Goal: Transaction & Acquisition: Purchase product/service

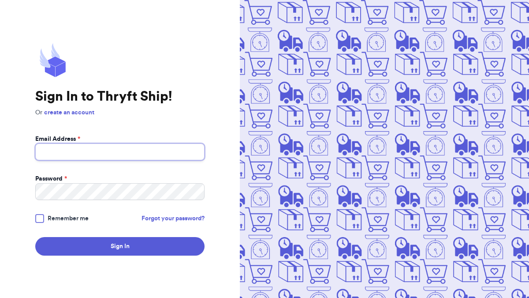
click at [155, 157] on input "Email Address *" at bounding box center [119, 151] width 169 height 17
type input "a"
type input "[EMAIL_ADDRESS][DOMAIN_NAME]"
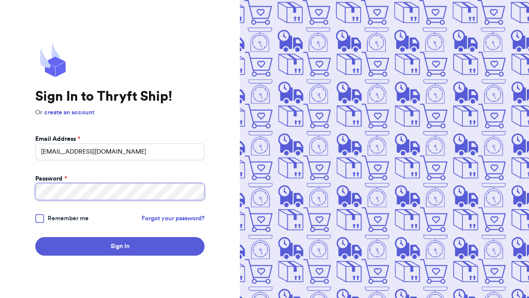
click at [35, 237] on button "Sign In" at bounding box center [119, 246] width 169 height 19
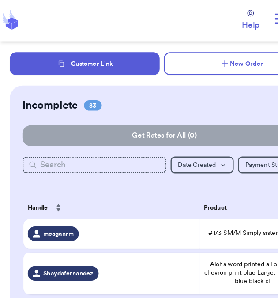
scroll to position [274, 0]
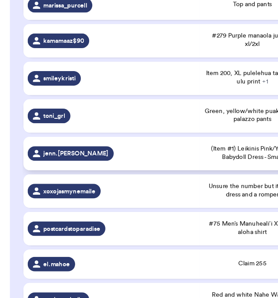
click at [100, 169] on div "jenn.[PERSON_NAME]" at bounding box center [94, 175] width 142 height 12
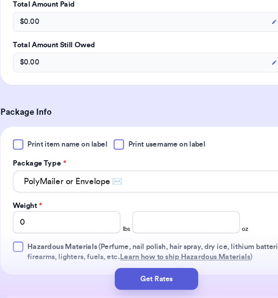
scroll to position [270, 0]
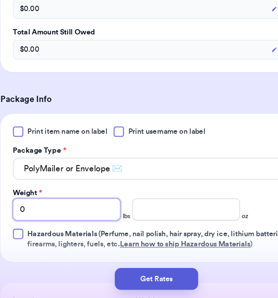
click at [91, 223] on input "0" at bounding box center [63, 223] width 91 height 19
type input "07"
type input "0"
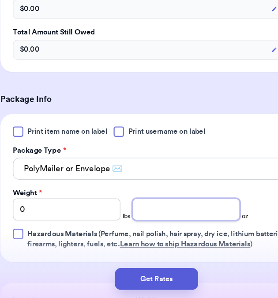
click at [144, 222] on input "number" at bounding box center [164, 223] width 91 height 19
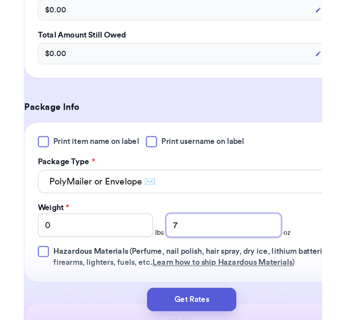
scroll to position [0, 0]
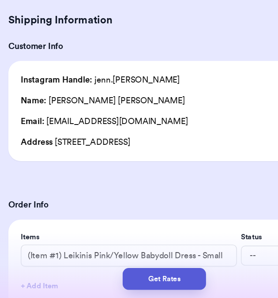
type input "7"
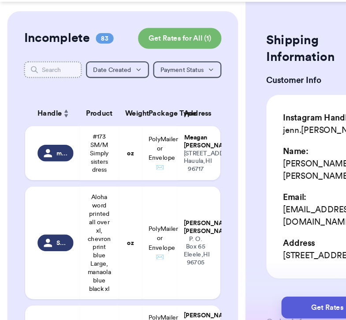
click at [51, 104] on input "text" at bounding box center [44, 102] width 49 height 14
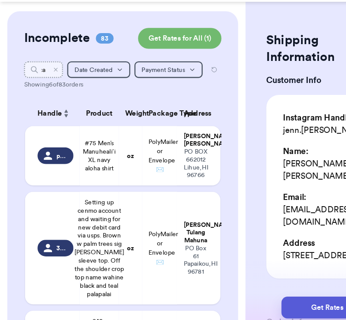
scroll to position [0, 3]
type input "c"
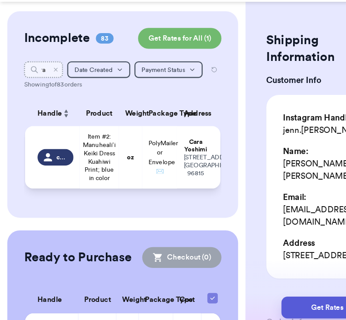
type input "cara"
click at [77, 180] on span "Item #2: Manuheali’i Keiki Dress Kuahiwi Print; blue in color" at bounding box center [84, 176] width 28 height 42
type input "Item #2: Manuheali’i Keiki Dress Kuahiwi Print; blue in color"
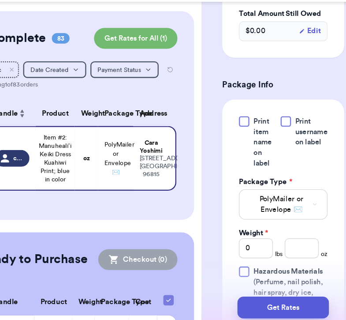
scroll to position [397, 0]
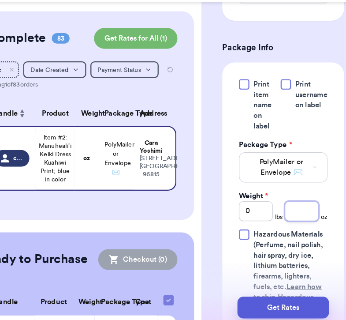
click at [295, 218] on input "number" at bounding box center [292, 222] width 29 height 17
type input "7"
click at [43, 105] on input "cara" at bounding box center [36, 102] width 33 height 14
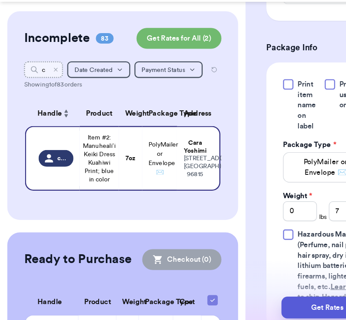
click at [40, 104] on input "cara" at bounding box center [36, 102] width 33 height 14
click at [39, 101] on input "cara" at bounding box center [36, 102] width 33 height 14
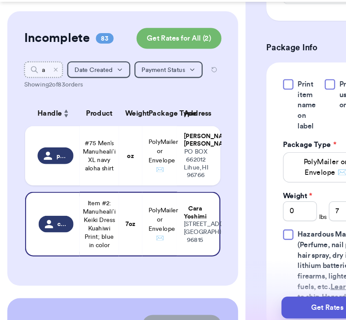
click at [41, 101] on input "ara" at bounding box center [36, 102] width 33 height 14
click at [38, 101] on input "ara" at bounding box center [36, 102] width 33 height 14
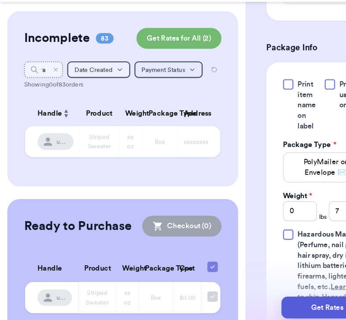
scroll to position [0, 0]
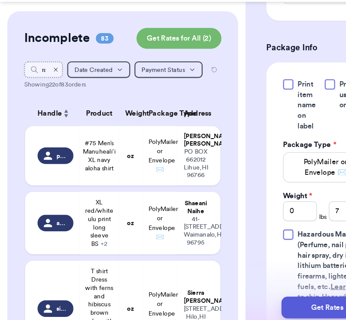
type input "ra"
click at [46, 103] on icon "Clear search" at bounding box center [47, 102] width 3 height 3
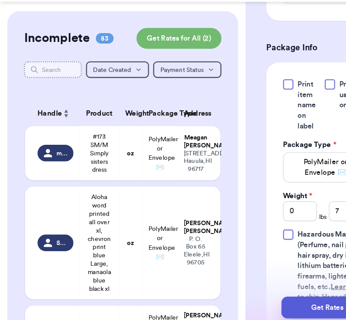
click at [46, 103] on input "text" at bounding box center [44, 102] width 49 height 14
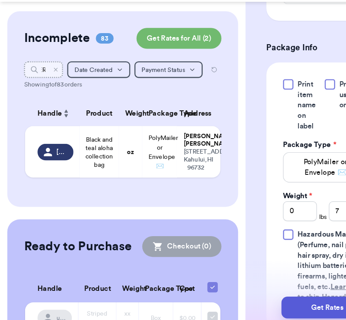
scroll to position [0, 10]
type input "[PERSON_NAME]"
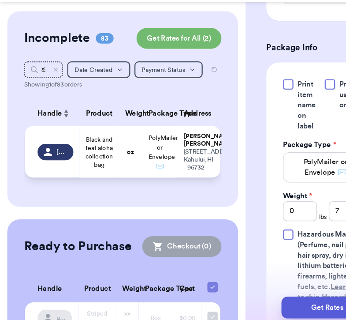
scroll to position [0, 0]
click at [76, 180] on span "Black and teal aloha collection bag" at bounding box center [83, 172] width 23 height 28
type input "Black and teal aloha collection bag"
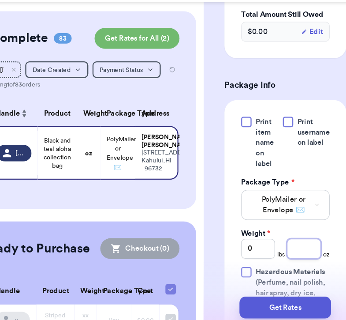
click at [291, 245] on input "number" at bounding box center [292, 253] width 29 height 17
type input "9"
click at [45, 101] on icon "Clear search" at bounding box center [47, 102] width 5 height 5
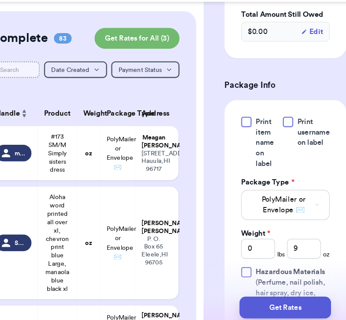
click at [45, 101] on input "text" at bounding box center [44, 102] width 49 height 14
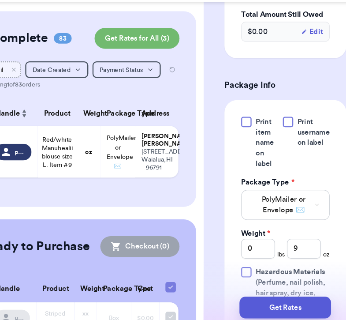
scroll to position [0, 4]
type input "pili"
click at [68, 167] on td "Red/white Manuhealii blouse size L. Item #9" at bounding box center [84, 172] width 33 height 44
type input "Red/white Manuhealii blouse size L. Item #9"
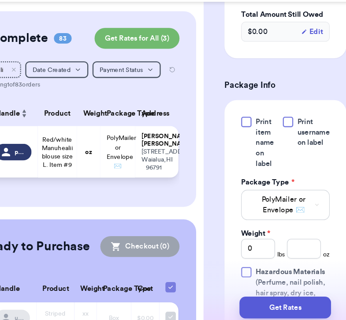
scroll to position [0, 0]
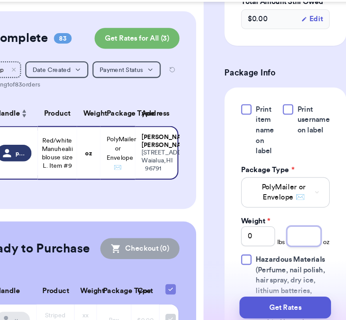
click at [289, 235] on input "number" at bounding box center [292, 243] width 29 height 17
type input "5"
click at [53, 220] on div "Incomplete 83 Get Rates for All ( 3 ) Get Rates for All ( 3 ) pili Date Created…" at bounding box center [103, 136] width 195 height 167
click at [47, 100] on icon "Clear search" at bounding box center [47, 102] width 5 height 5
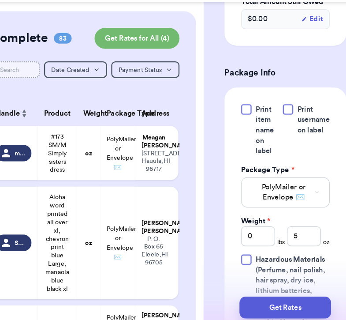
click at [49, 105] on input "text" at bounding box center [44, 102] width 49 height 14
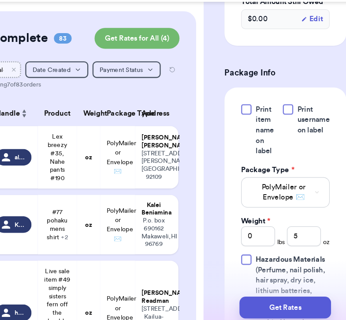
scroll to position [0, 7]
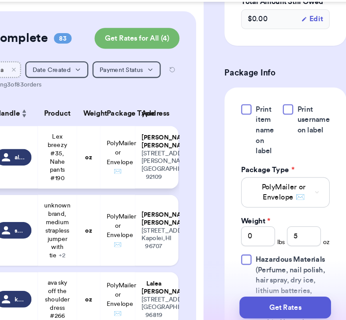
type input "alea"
click at [72, 180] on td "Lex breezy #35, Nahe pants #190" at bounding box center [84, 176] width 33 height 53
type input "Lex breezy #35, Nahe pants #190"
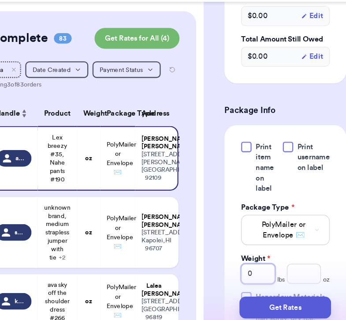
click at [256, 266] on input "0" at bounding box center [254, 274] width 29 height 17
type input "1"
click at [297, 266] on input "number" at bounding box center [292, 274] width 29 height 17
type input "1"
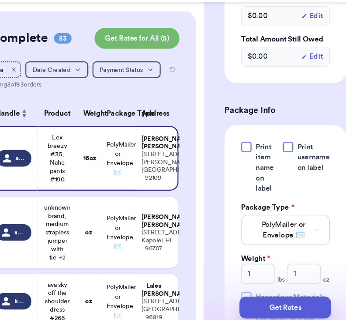
click at [48, 103] on icon "Clear search" at bounding box center [47, 102] width 3 height 3
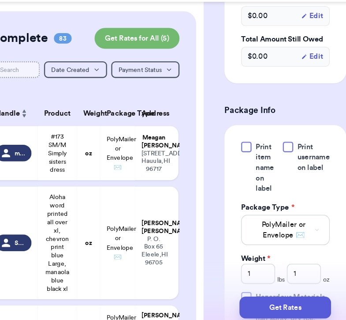
click at [50, 109] on input "text" at bounding box center [44, 102] width 49 height 14
click at [50, 104] on input "text" at bounding box center [44, 102] width 49 height 14
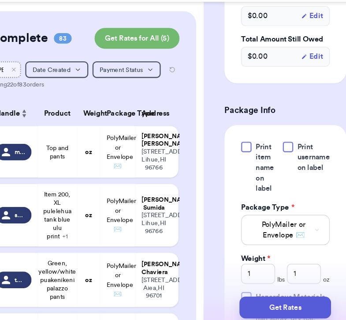
scroll to position [0, 8]
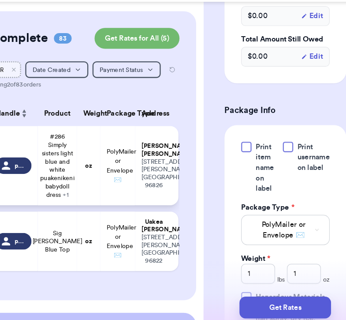
type input "[PERSON_NAME]"
click at [94, 174] on span "#286 Simply sisters light blue and white puakenikeni babydoll dress + 1" at bounding box center [84, 183] width 29 height 56
type input "#286 Simply sisters light blue and white puakenikeni babydoll dress"
type input "0"
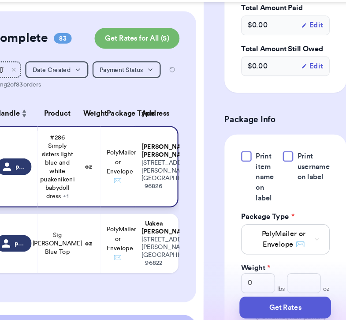
scroll to position [426, 0]
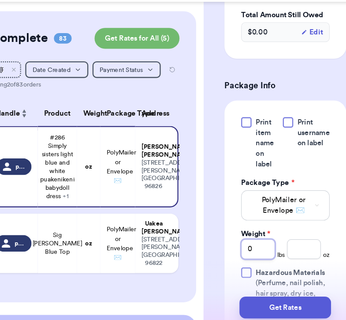
click at [259, 246] on input "0" at bounding box center [254, 254] width 29 height 17
type input "1"
click at [300, 246] on input "number" at bounding box center [292, 254] width 29 height 17
type input "2"
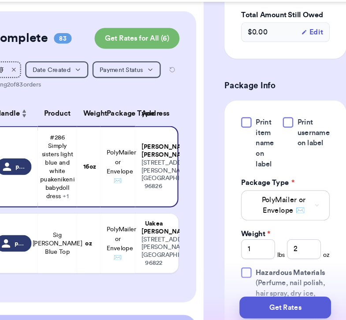
click at [45, 102] on icon "Clear search" at bounding box center [47, 102] width 5 height 5
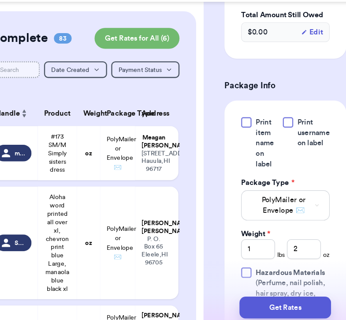
click at [45, 102] on input "text" at bounding box center [44, 102] width 49 height 14
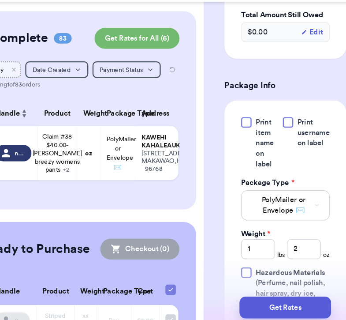
scroll to position [0, 8]
type input "nyra"
click at [95, 155] on td "Claim #38 $40.00- [PERSON_NAME] breezy womens pants + 2" at bounding box center [84, 173] width 33 height 46
type input "Claim #38 $40.00- [PERSON_NAME] breezy womens pants"
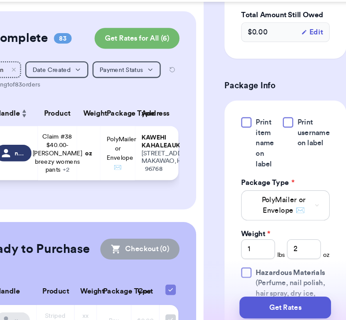
type input "0"
type input "Claim #67 $30.00- Xl lex breezy mens shirt"
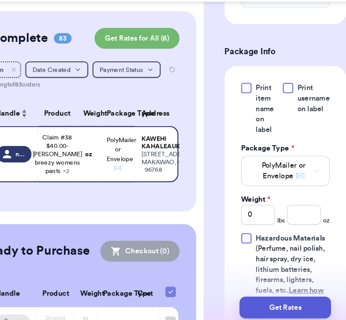
scroll to position [463, 0]
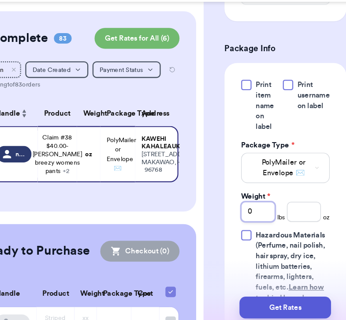
click at [251, 221] on input "0" at bounding box center [254, 222] width 29 height 17
type input "1"
click at [48, 101] on icon "Clear search" at bounding box center [47, 102] width 3 height 3
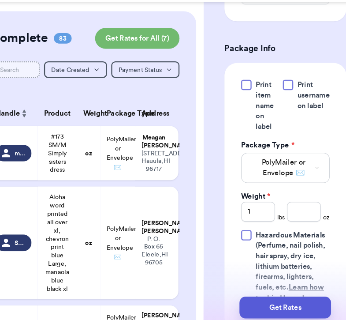
click at [48, 101] on input "text" at bounding box center [44, 102] width 49 height 14
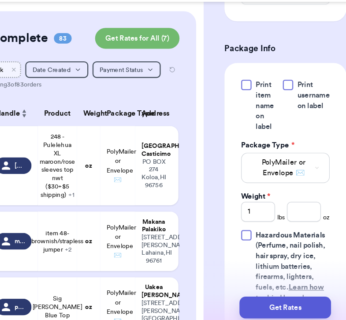
scroll to position [0, 10]
type input "ma"
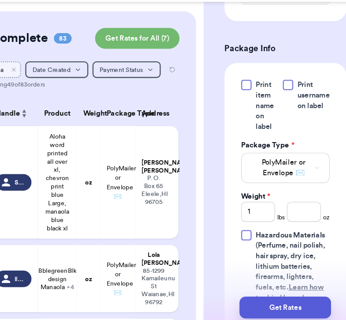
type input "m"
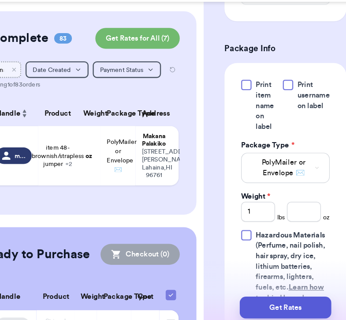
scroll to position [0, 15]
type input "makana"
click at [77, 166] on td "item 48- brownish/strapless jumper + 2" at bounding box center [84, 175] width 33 height 50
type input "item 48- brownish/strapless jumper"
type input "0"
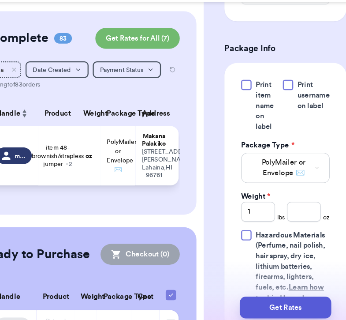
type input "item 92- black/beige laua'e pattern romper open back"
type input "lex breezy black & red jumper spaghetti straps"
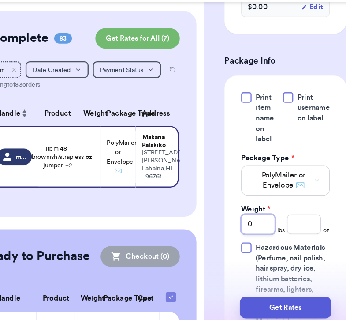
click at [258, 225] on input "0" at bounding box center [254, 233] width 29 height 17
type input "1"
click at [296, 226] on input "number" at bounding box center [292, 233] width 29 height 17
type input "14"
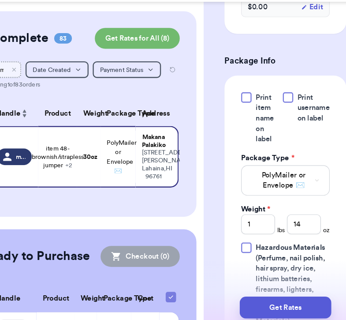
click at [43, 101] on input "makana" at bounding box center [36, 102] width 33 height 14
click at [47, 102] on icon "Clear search" at bounding box center [47, 102] width 3 height 3
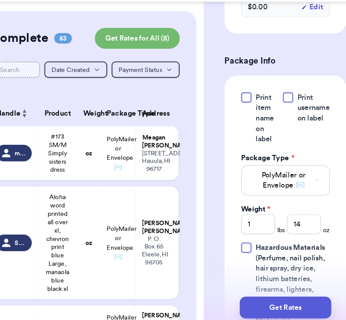
click at [45, 102] on input "text" at bounding box center [44, 102] width 49 height 14
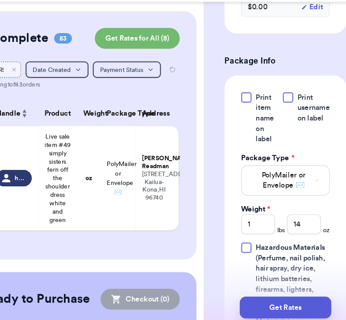
scroll to position [0, 11]
type input "[PERSON_NAME]"
click at [81, 174] on span "Live sale item #49 simply sisters fern off the shoulder dress white and green" at bounding box center [84, 194] width 23 height 78
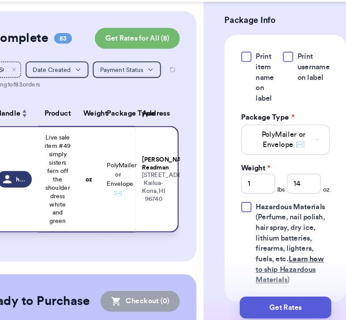
type input "Live sale item #49 simply sisters fern off the shoulder dress white and green"
type input "0"
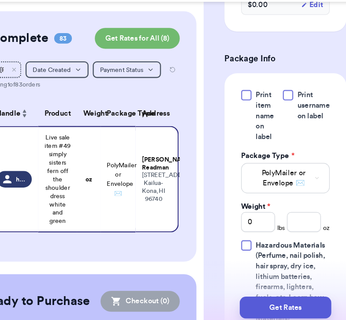
scroll to position [445, 0]
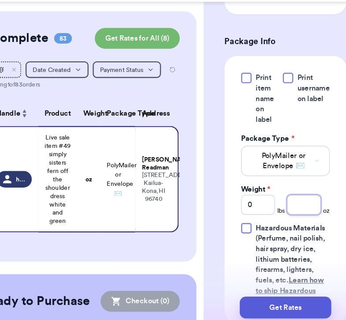
click at [288, 208] on input "number" at bounding box center [292, 216] width 29 height 17
type input "9"
click at [47, 103] on icon "Clear search" at bounding box center [47, 102] width 5 height 5
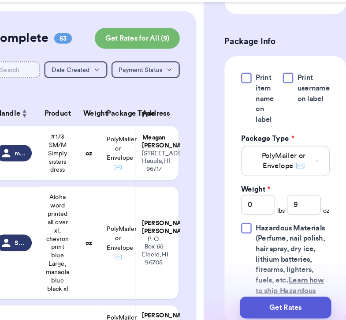
click at [46, 100] on input "text" at bounding box center [44, 102] width 49 height 14
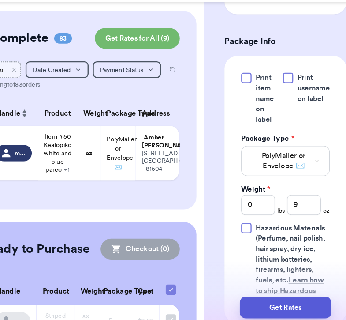
scroll to position [0, 16]
type input "mauikin"
click at [88, 153] on td "Item #50 Kealopiko white and blue pareo + 1" at bounding box center [84, 173] width 33 height 46
type input "Item #50 Kealopiko white and blue pareo"
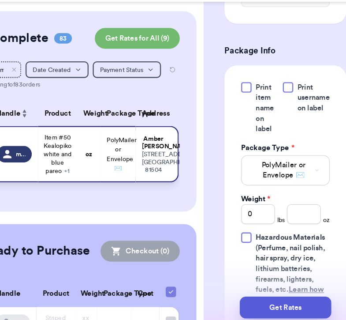
scroll to position [463, 0]
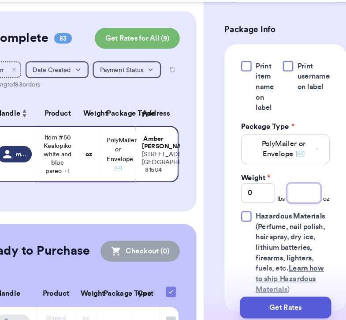
click at [293, 198] on input "number" at bounding box center [292, 206] width 29 height 17
type input "4"
click at [45, 102] on icon "Clear search" at bounding box center [47, 102] width 5 height 5
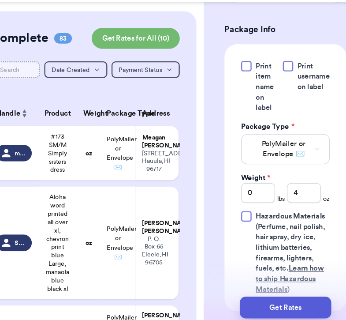
click at [47, 103] on input "text" at bounding box center [44, 102] width 49 height 14
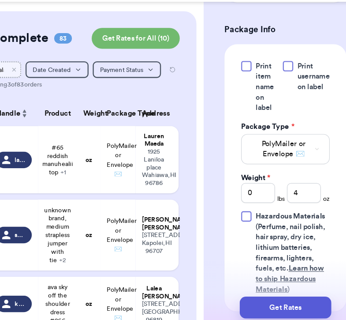
scroll to position [0, 5]
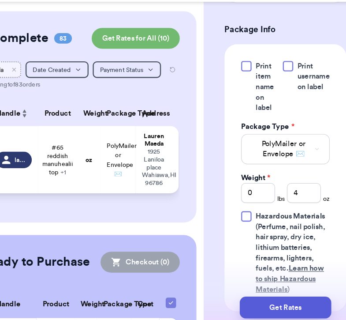
type input "lala"
click at [71, 171] on span "#65 reddish manuhealii top + 1" at bounding box center [84, 179] width 26 height 28
type input "#65 reddish manuhealii top"
type input "#152 Kini monsters light blue top"
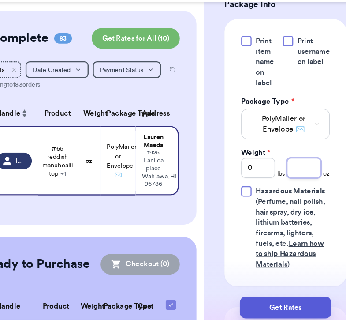
click at [295, 185] on input "number" at bounding box center [292, 185] width 29 height 17
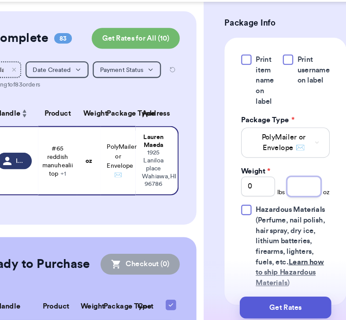
scroll to position [465, 0]
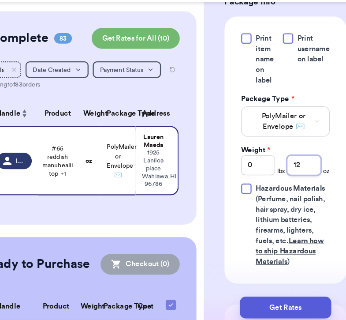
type input "12"
click at [45, 101] on icon "Clear search" at bounding box center [47, 102] width 5 height 5
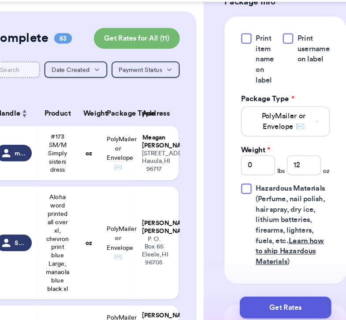
click at [49, 103] on input "text" at bounding box center [44, 102] width 49 height 14
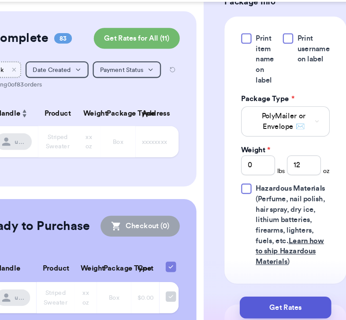
scroll to position [0, 3]
type input "h"
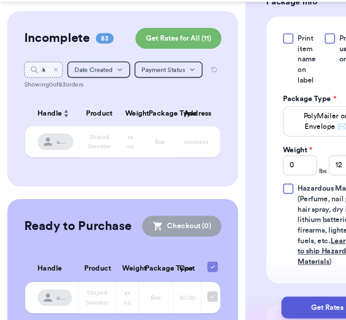
type input "h"
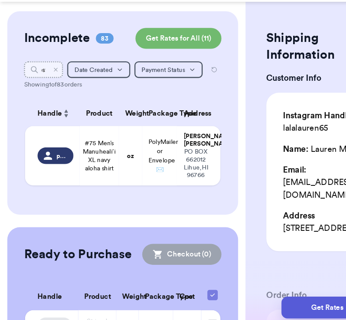
scroll to position [0, 8]
type input "post"
click at [77, 176] on span "#75 Men’s Manuheali’i XL navy aloha shirt" at bounding box center [84, 175] width 28 height 28
type input "#75 Men’s Manuheali’i XL navy aloha shirt"
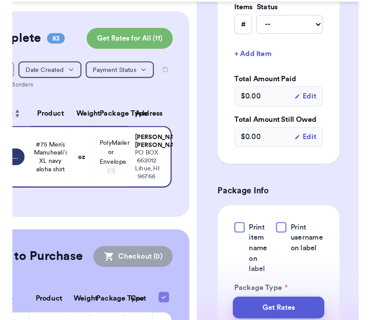
scroll to position [398, 0]
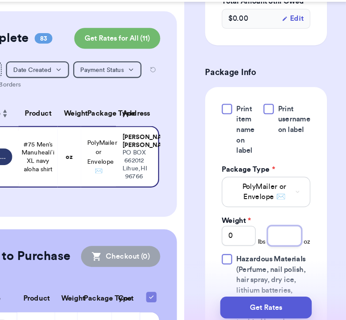
click at [293, 234] on input "number" at bounding box center [292, 242] width 29 height 17
type input "5"
click at [80, 130] on th "Product" at bounding box center [84, 139] width 33 height 21
click at [56, 111] on div "Incomplete 83 Get Rates for All ( 11 ) Get Rates for All ( 11 ) post Date Creat…" at bounding box center [103, 140] width 195 height 174
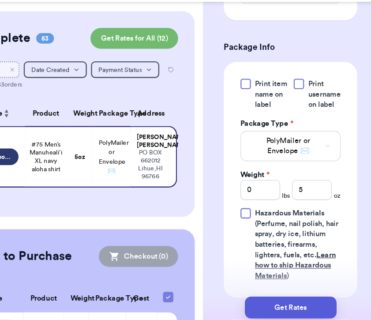
click at [54, 105] on input "post" at bounding box center [44, 102] width 47 height 14
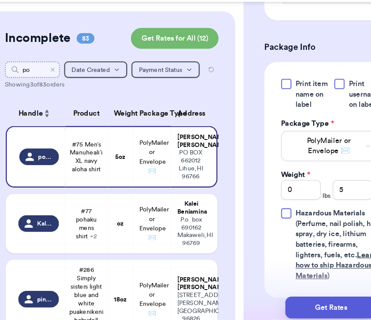
type input "p"
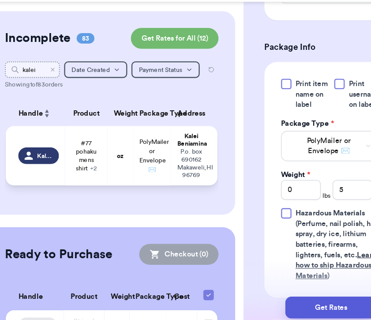
type input "kalei"
click at [77, 164] on td "#77 pohaku mens shirt + 2" at bounding box center [90, 175] width 36 height 50
type input "#77 pohaku mens shirt"
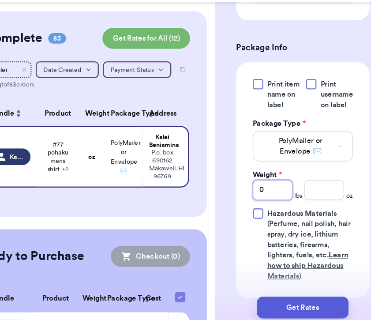
click at [265, 213] on input "0" at bounding box center [272, 204] width 34 height 17
type input "1"
click at [322, 213] on input "number" at bounding box center [315, 204] width 34 height 17
type input "2"
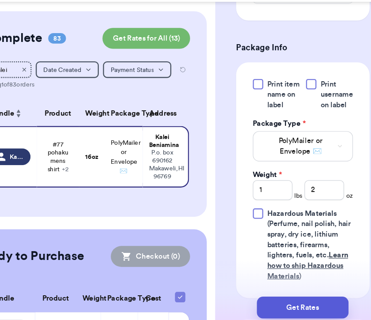
click at [61, 102] on icon "Clear search" at bounding box center [61, 102] width 3 height 3
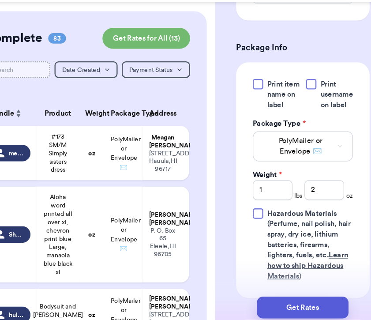
click at [57, 100] on input "text" at bounding box center [52, 102] width 63 height 14
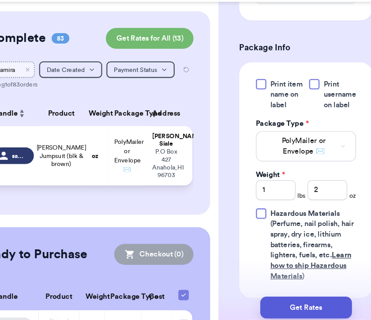
type input "samira"
click at [92, 172] on span "[PERSON_NAME] Jumpsuit (blk & brown)" at bounding box center [90, 175] width 42 height 21
type input "[PERSON_NAME] Jumpsuit (blk & brown)"
type input "0"
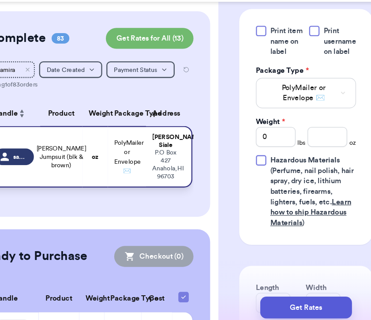
scroll to position [387, 0]
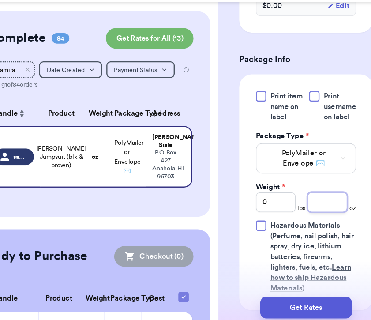
click at [323, 210] on input "number" at bounding box center [315, 214] width 34 height 17
type input "2"
type input "12"
click at [62, 103] on icon "Clear search" at bounding box center [61, 102] width 3 height 3
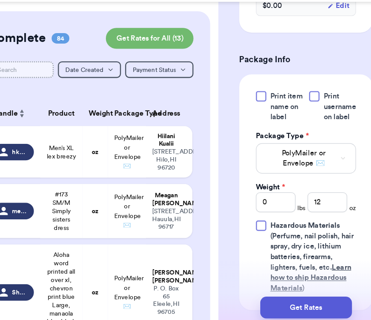
click at [59, 104] on input "text" at bounding box center [52, 102] width 63 height 14
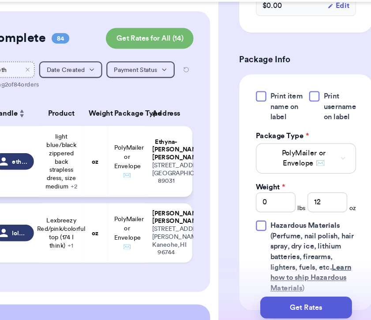
type input "eth"
click at [79, 179] on span "light blue/black zippered back strapless dress, size medium + 2" at bounding box center [89, 179] width 27 height 49
type input "light blue/black zippered back strapless dress, size medium"
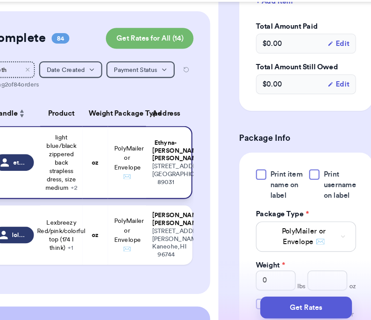
scroll to position [453, 0]
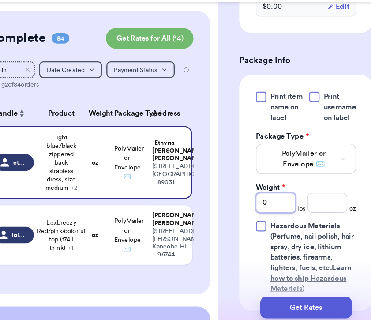
click at [281, 211] on input "0" at bounding box center [272, 214] width 34 height 17
type input "1"
click at [323, 215] on input "number" at bounding box center [315, 214] width 34 height 17
type input "5"
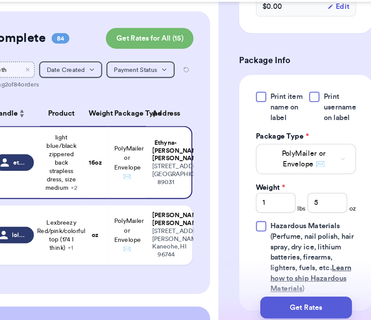
click at [61, 105] on input "eth" at bounding box center [44, 102] width 47 height 14
type input "e"
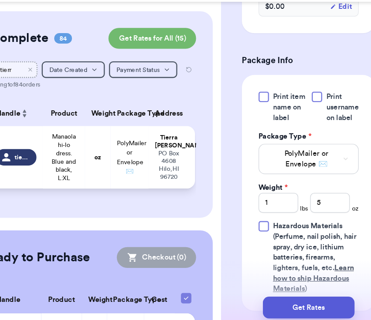
type input "tierr"
click at [56, 165] on td "tierra_hookano" at bounding box center [47, 176] width 50 height 53
type input "Manaola hi-lo dress. Blue and black, L:XL"
type input "0"
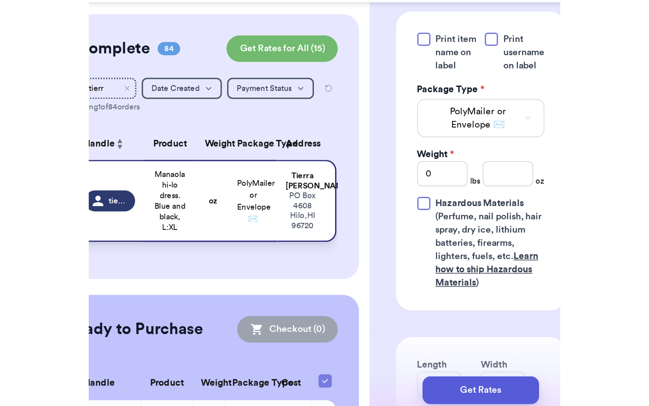
scroll to position [387, 0]
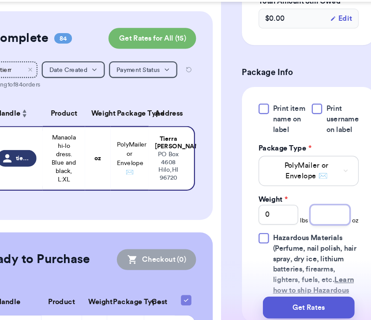
click at [318, 217] on input "number" at bounding box center [315, 225] width 34 height 17
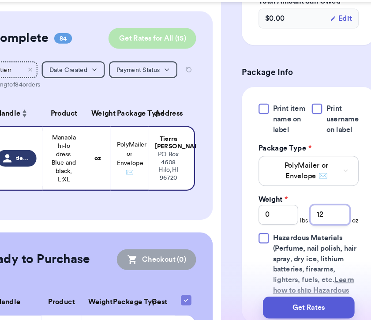
type input "12"
click at [148, 78] on button "Get Rates for All ( 15 )" at bounding box center [165, 76] width 74 height 18
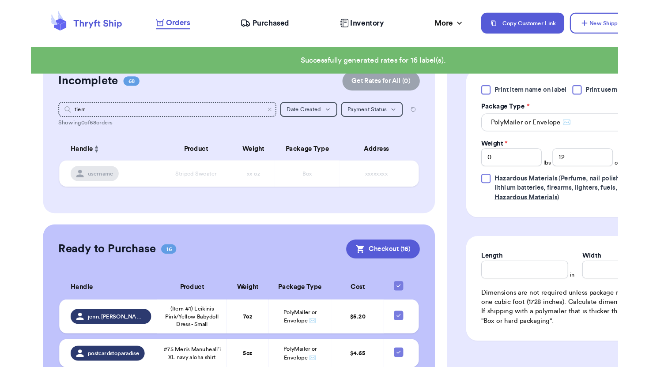
scroll to position [346, 0]
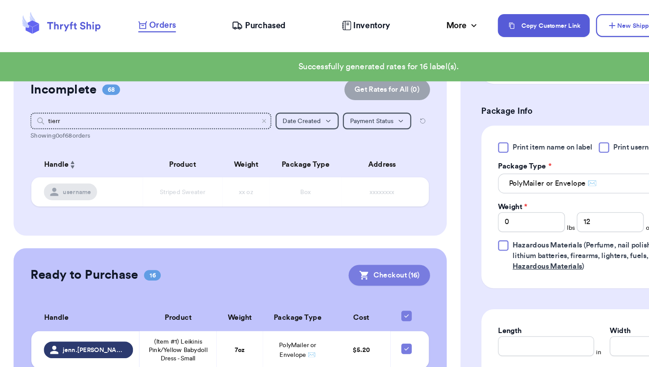
click at [310, 235] on icon at bounding box center [308, 233] width 8 height 8
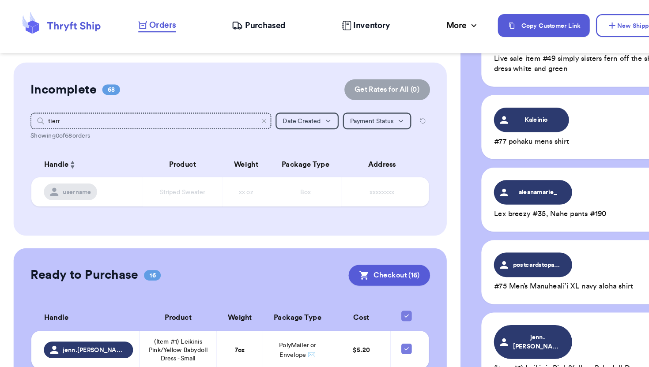
scroll to position [1000, 0]
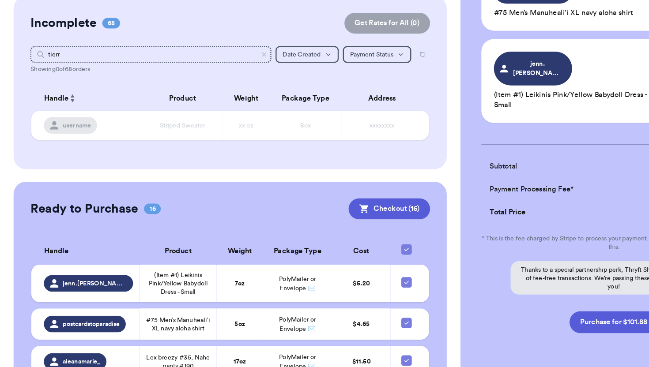
drag, startPoint x: 497, startPoint y: 298, endPoint x: 444, endPoint y: 347, distance: 72.1
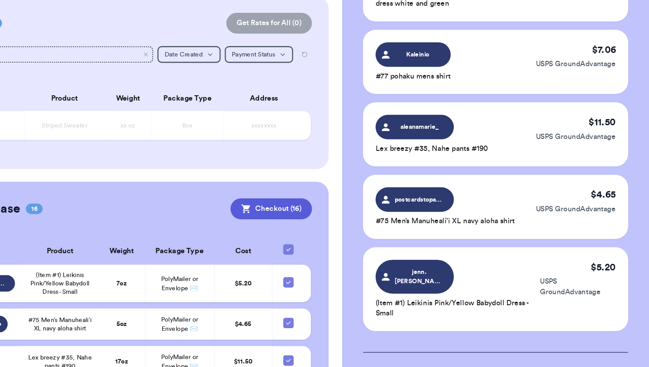
scroll to position [818, 0]
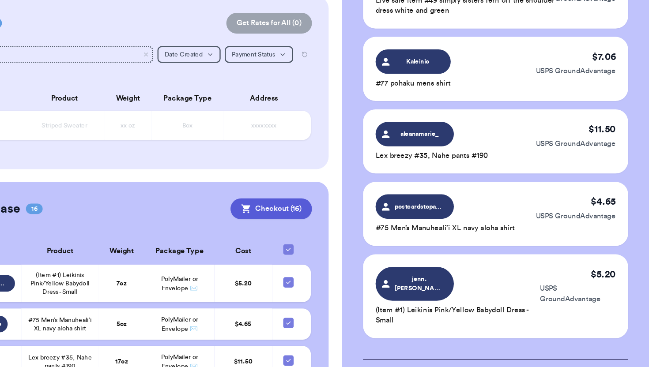
click at [529, 159] on div "$ 11.50 USPS GroundAdvantage" at bounding box center [587, 175] width 68 height 33
click at [484, 159] on div "aleanamarie_ Lex breezy #35, Nahe pants #190" at bounding box center [464, 175] width 95 height 33
click at [465, 165] on span "aleanamarie_" at bounding box center [455, 169] width 42 height 8
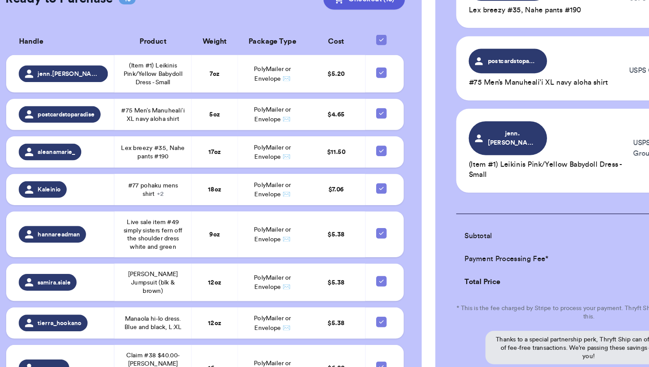
scroll to position [995, 0]
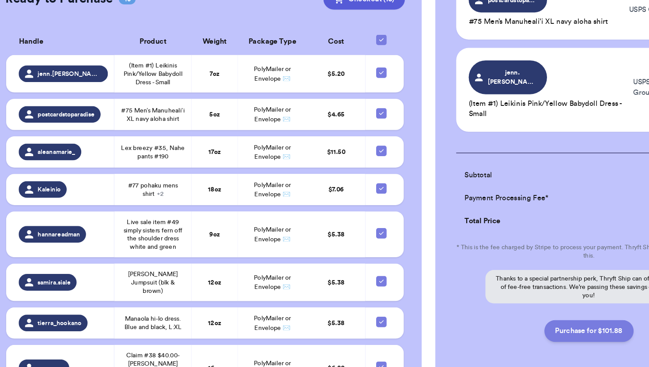
click at [500, 297] on button "Purchase for $101.88" at bounding box center [518, 334] width 75 height 19
checkbox input "false"
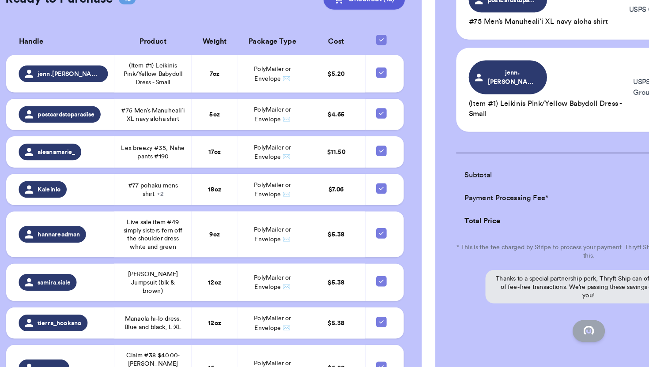
checkbox input "false"
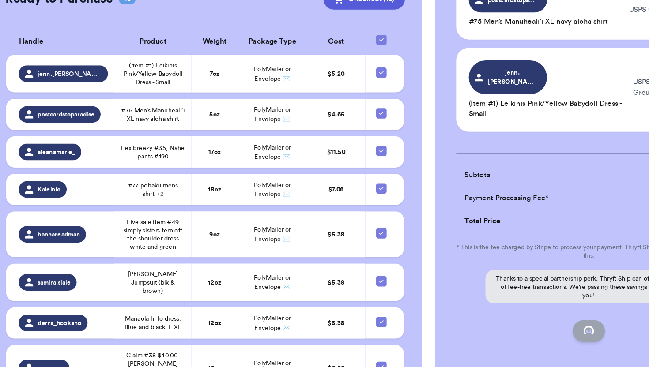
checkbox input "false"
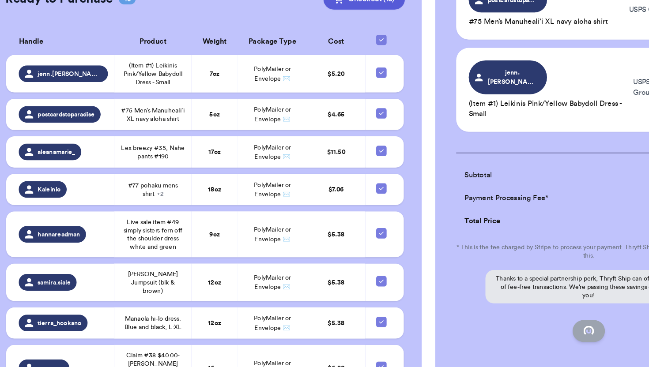
checkbox input "false"
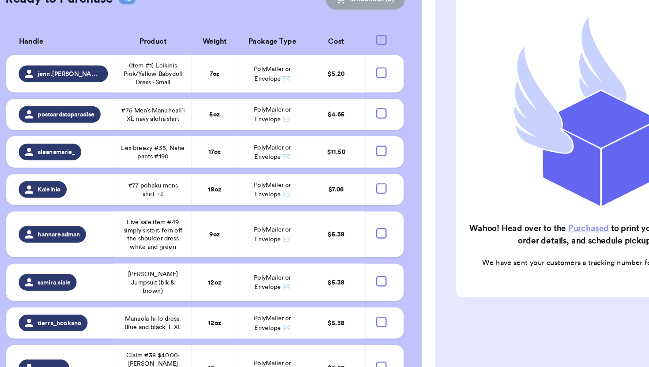
checkbox input "true"
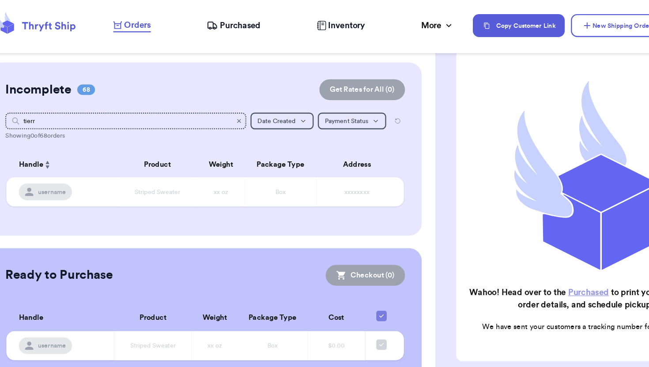
click at [222, 103] on icon "Clear search" at bounding box center [223, 102] width 3 height 3
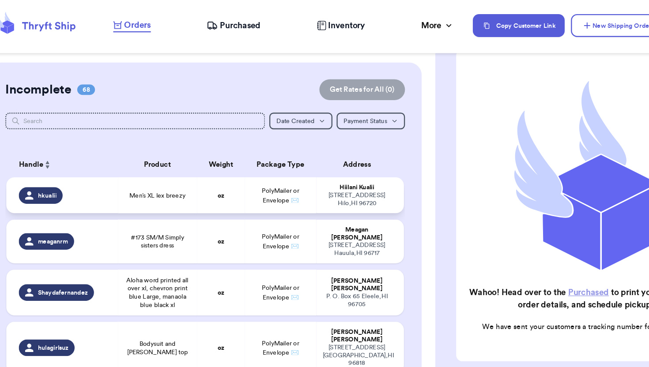
click at [187, 175] on td "Men’s XL lex breezy" at bounding box center [154, 165] width 67 height 30
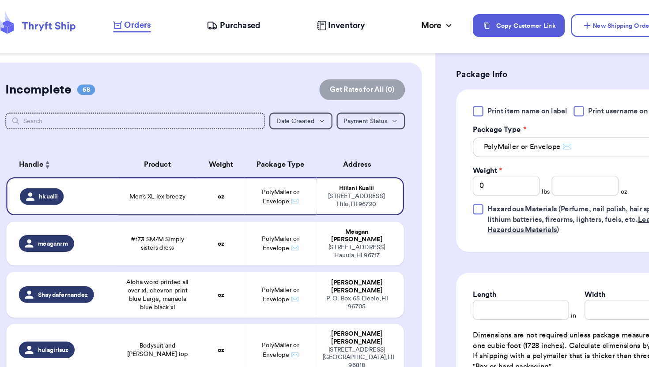
scroll to position [354, 0]
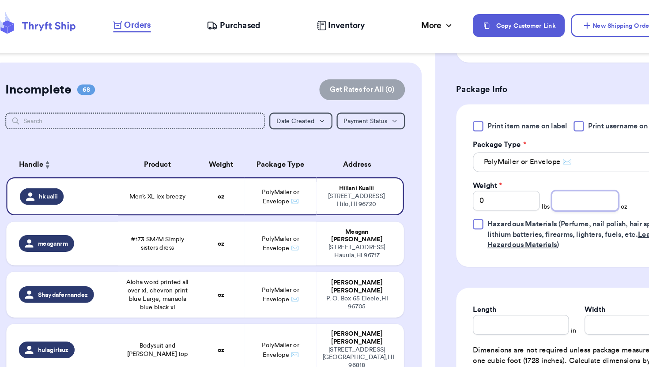
click at [501, 170] on input "number" at bounding box center [516, 169] width 56 height 17
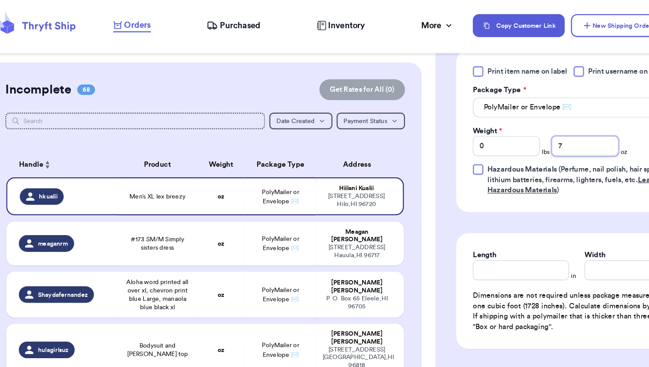
scroll to position [436, 0]
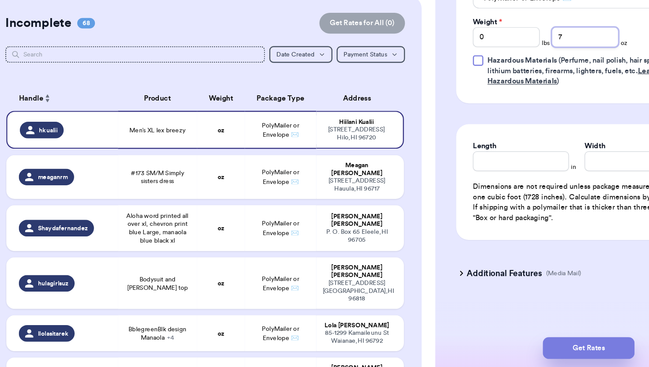
type input "7"
click at [498, 297] on button "Get Rates" at bounding box center [519, 350] width 78 height 19
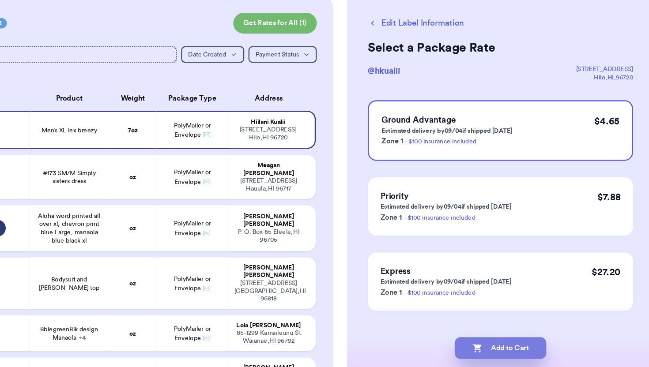
scroll to position [0, 0]
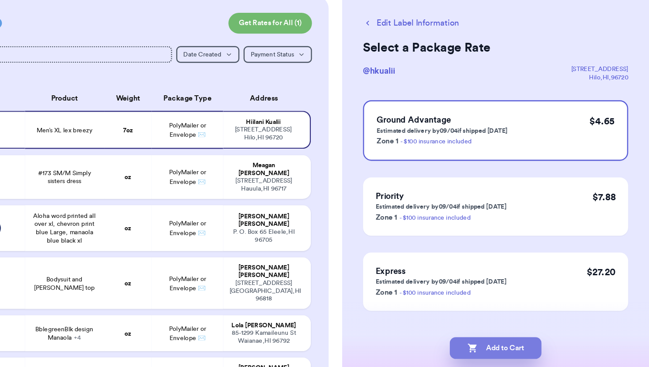
click at [529, 297] on button "Add to Cart" at bounding box center [519, 350] width 78 height 19
checkbox input "true"
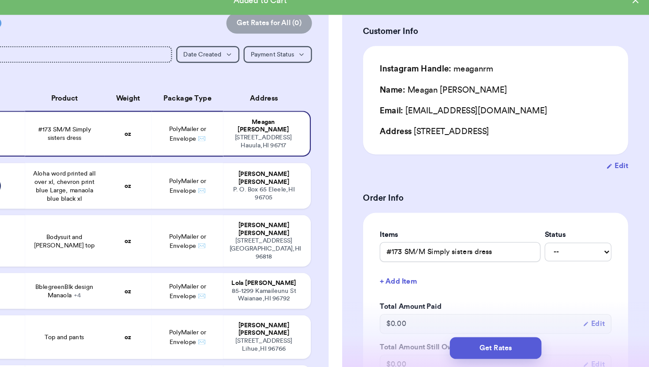
click at [529, 297] on button "Get Rates" at bounding box center [519, 350] width 78 height 19
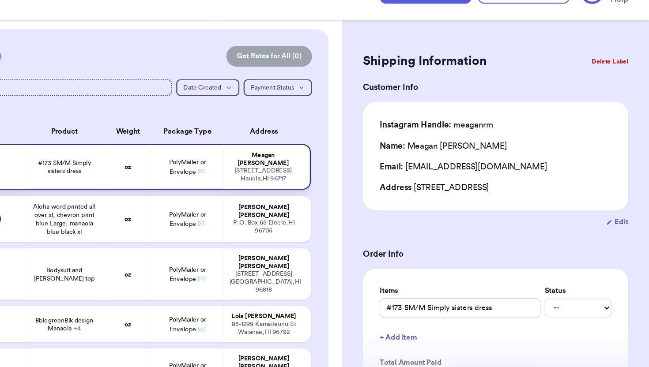
click at [326, 181] on td "[PERSON_NAME] [STREET_ADDRESS]" at bounding box center [326, 169] width 74 height 39
click at [326, 214] on div "P. O. [GEOGRAPHIC_DATA]" at bounding box center [323, 220] width 58 height 13
type input "Aloha word printed all over xl, chevron print blue Large, manaola blue black xl"
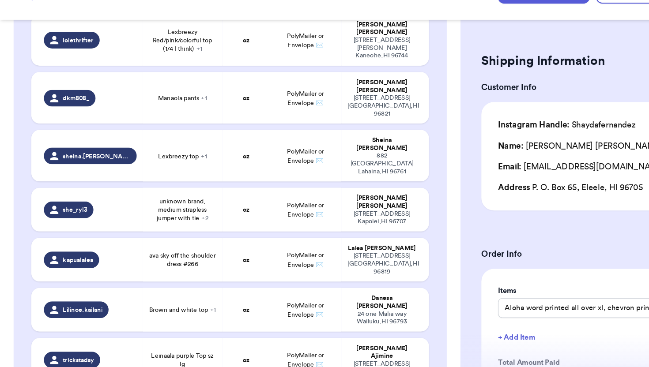
scroll to position [2503, 0]
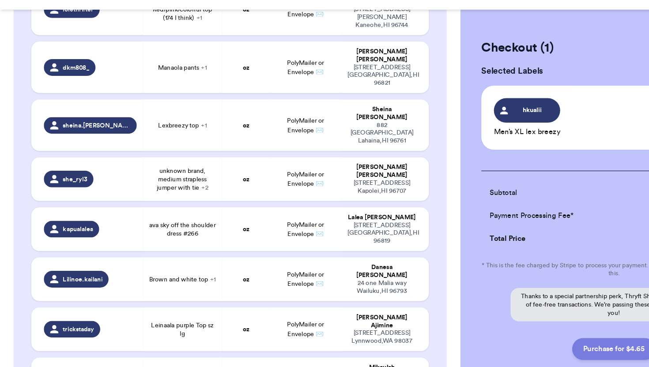
click at [501, 297] on button "Purchase for $4.65" at bounding box center [519, 332] width 71 height 19
checkbox input "false"
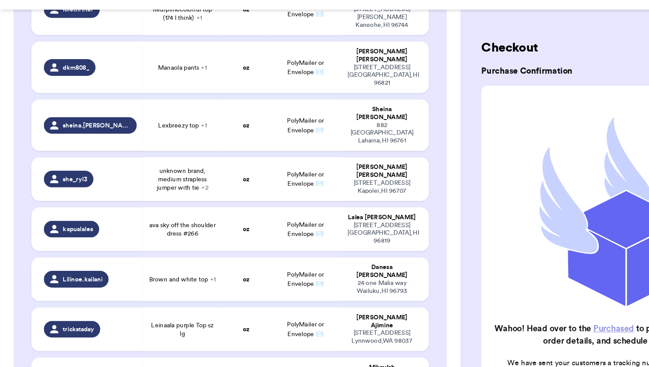
checkbox input "true"
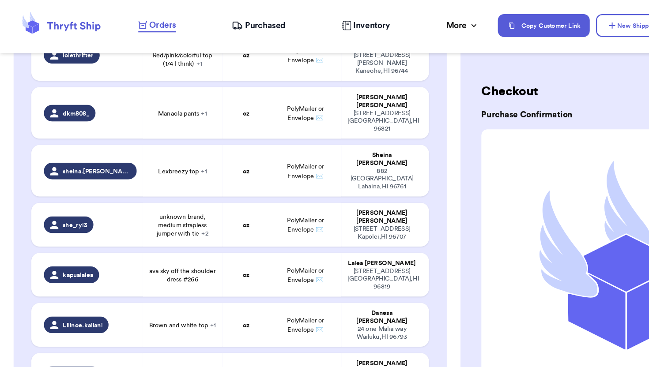
click at [236, 22] on span "Purchased" at bounding box center [224, 21] width 34 height 11
click at [214, 24] on span "Purchased" at bounding box center [224, 21] width 34 height 11
click at [215, 22] on span "Purchased" at bounding box center [224, 21] width 34 height 11
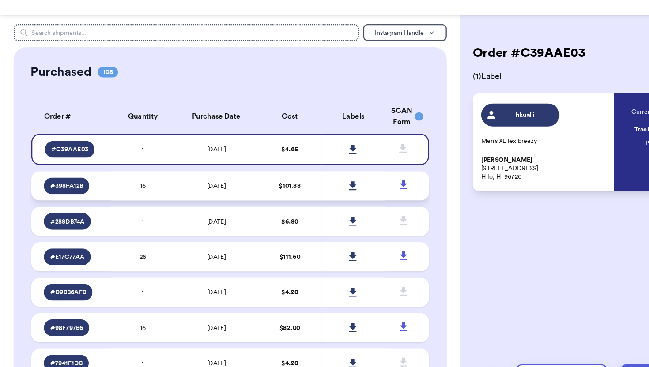
click at [129, 189] on td "16" at bounding box center [121, 189] width 54 height 25
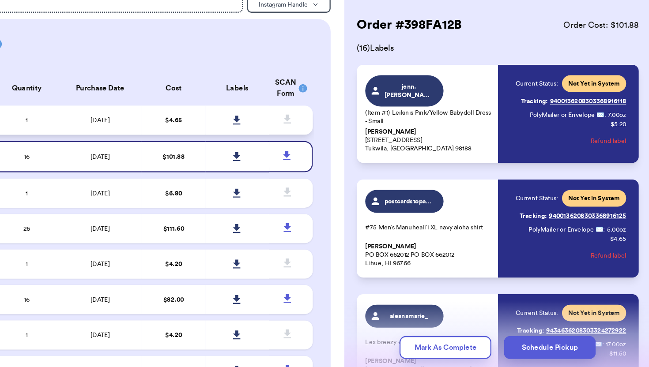
click at [310, 161] on td at bounding box center [299, 158] width 54 height 25
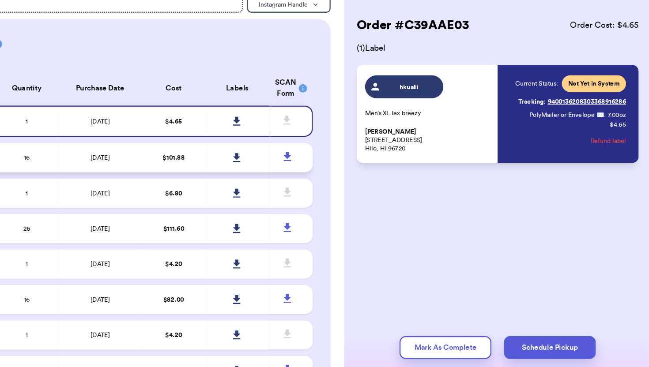
click at [308, 202] on td at bounding box center [299, 189] width 54 height 25
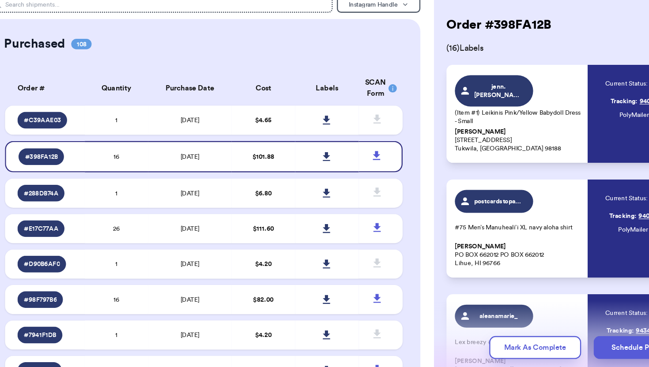
click at [473, 222] on div "postcardstoparadise #75 Men’s Manuheali’i XL navy aloha shirt Lisa Kurosawa PO …" at bounding box center [460, 249] width 107 height 65
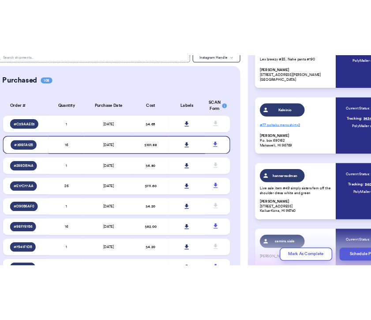
scroll to position [664, 0]
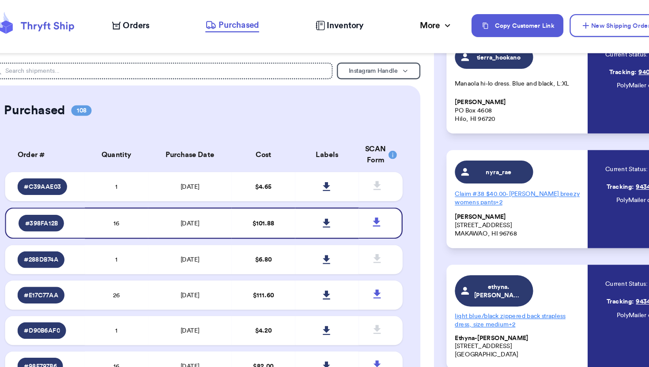
click at [130, 18] on span "Orders" at bounding box center [137, 21] width 23 height 11
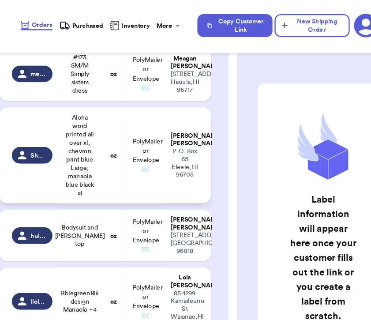
scroll to position [104, 0]
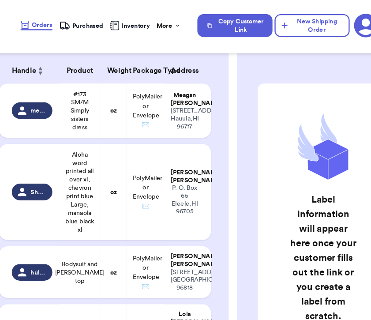
scroll to position [0, 0]
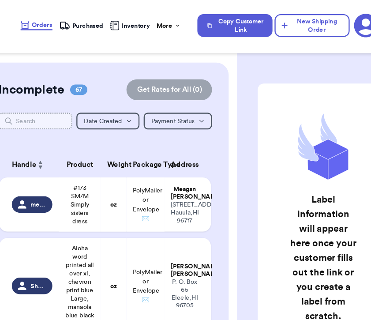
click at [73, 105] on input "text" at bounding box center [52, 102] width 63 height 14
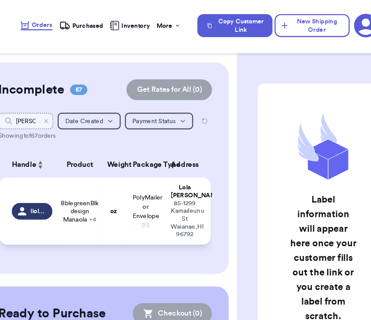
type input "lola"
click at [119, 162] on td "oz" at bounding box center [119, 178] width 22 height 57
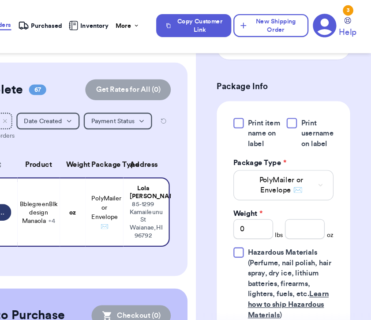
scroll to position [551, 0]
